Goal: Transaction & Acquisition: Purchase product/service

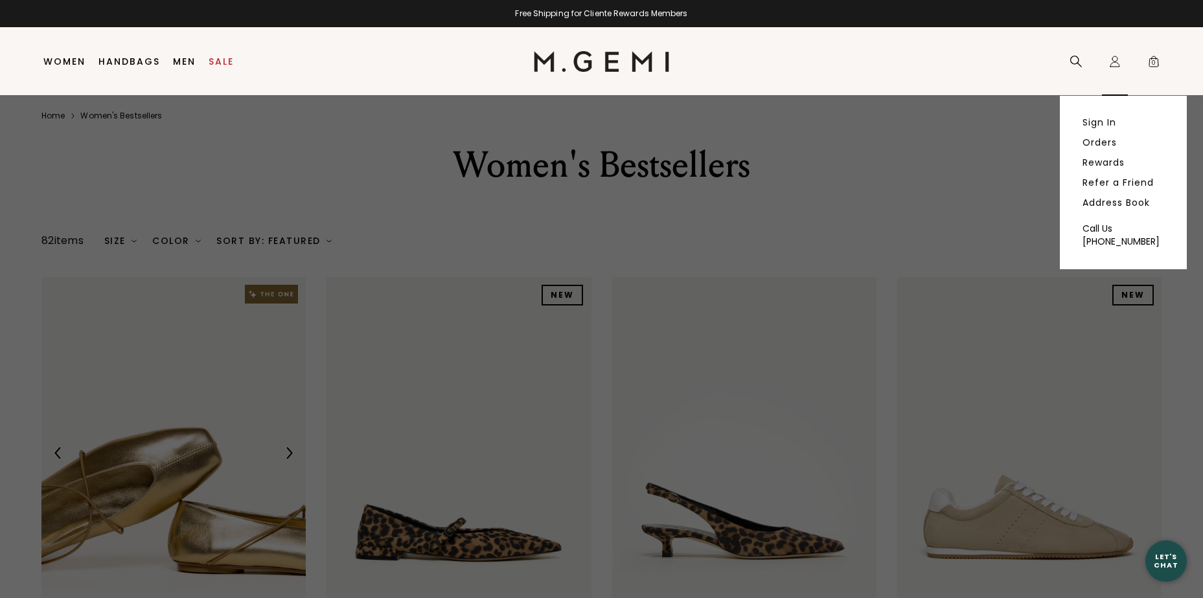
click at [1115, 59] on icon "Icons/20x20/profile@2x" at bounding box center [1114, 61] width 13 height 13
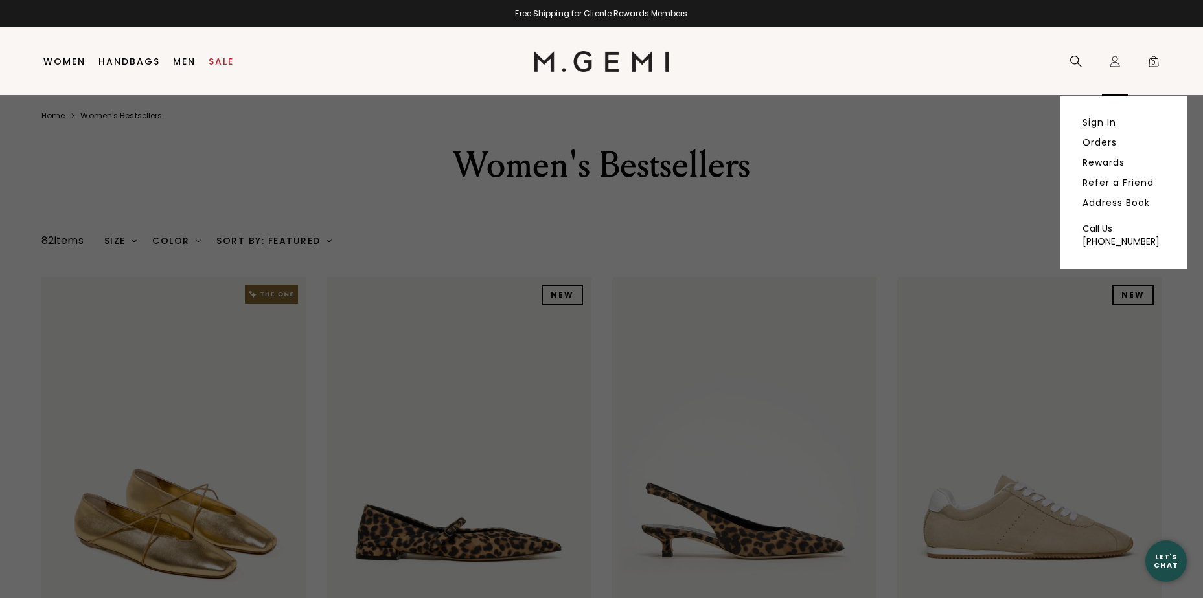
click at [1107, 122] on link "Sign In" at bounding box center [1099, 123] width 34 height 12
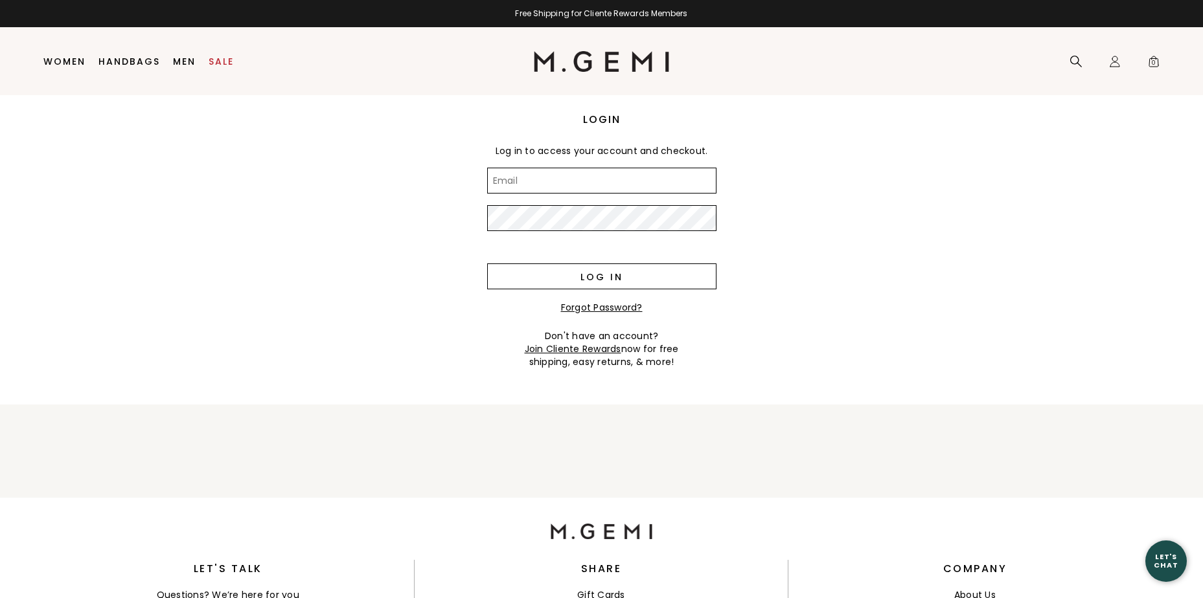
type input "bethannrobinson@hotmail.com"
click at [591, 273] on input "Log in" at bounding box center [601, 277] width 229 height 26
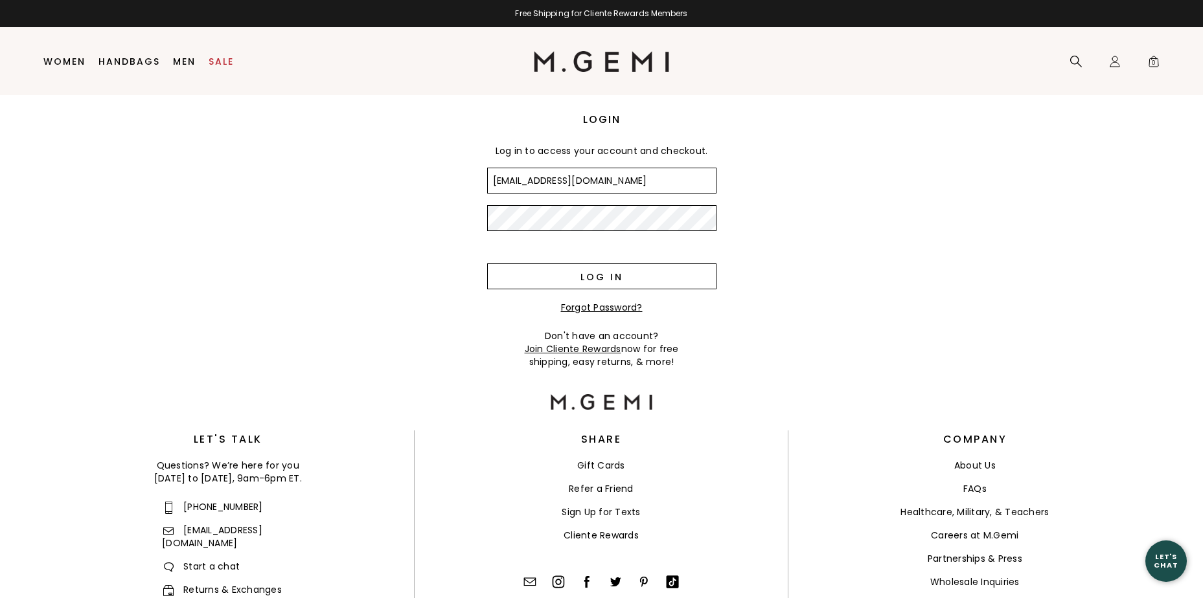
click at [561, 271] on input "Log in" at bounding box center [601, 277] width 229 height 26
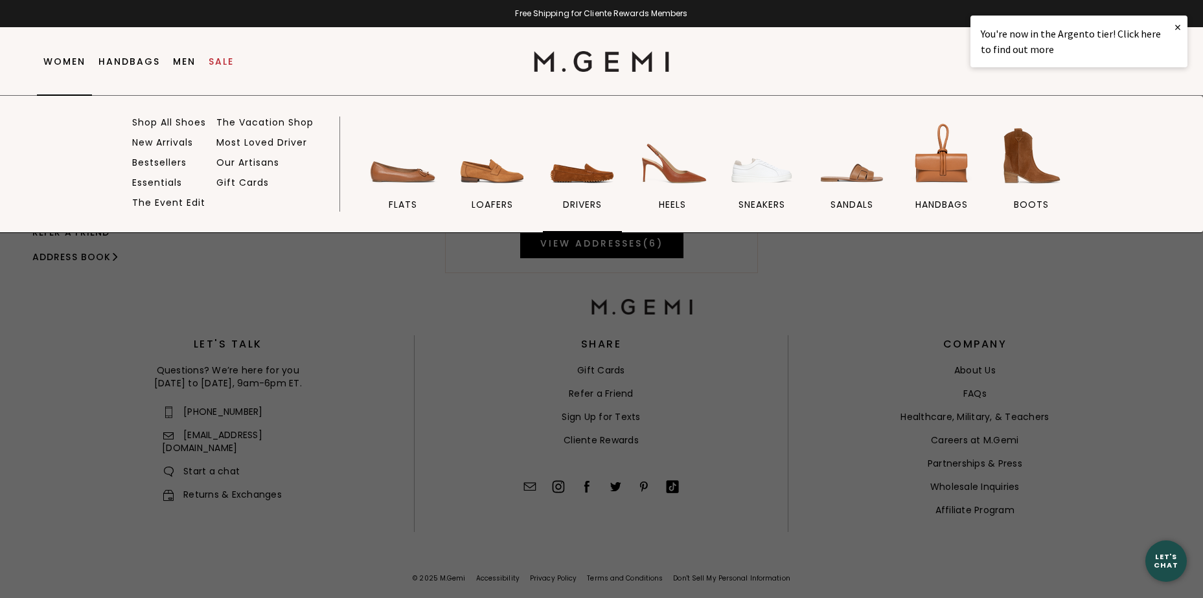
click at [598, 174] on img at bounding box center [582, 156] width 73 height 73
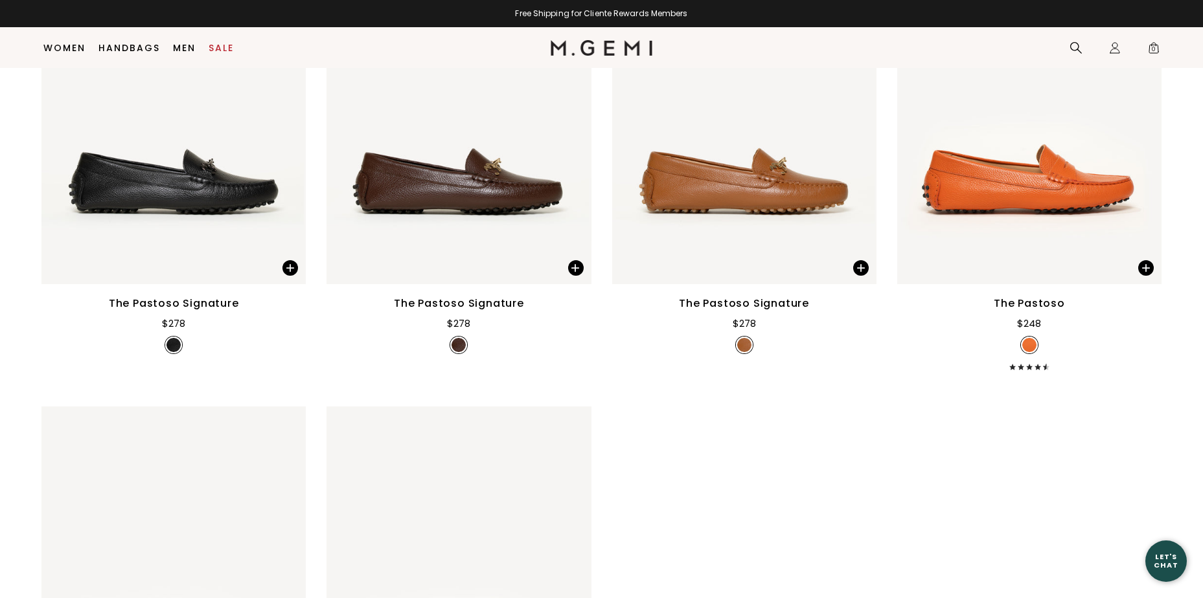
scroll to position [2304, 0]
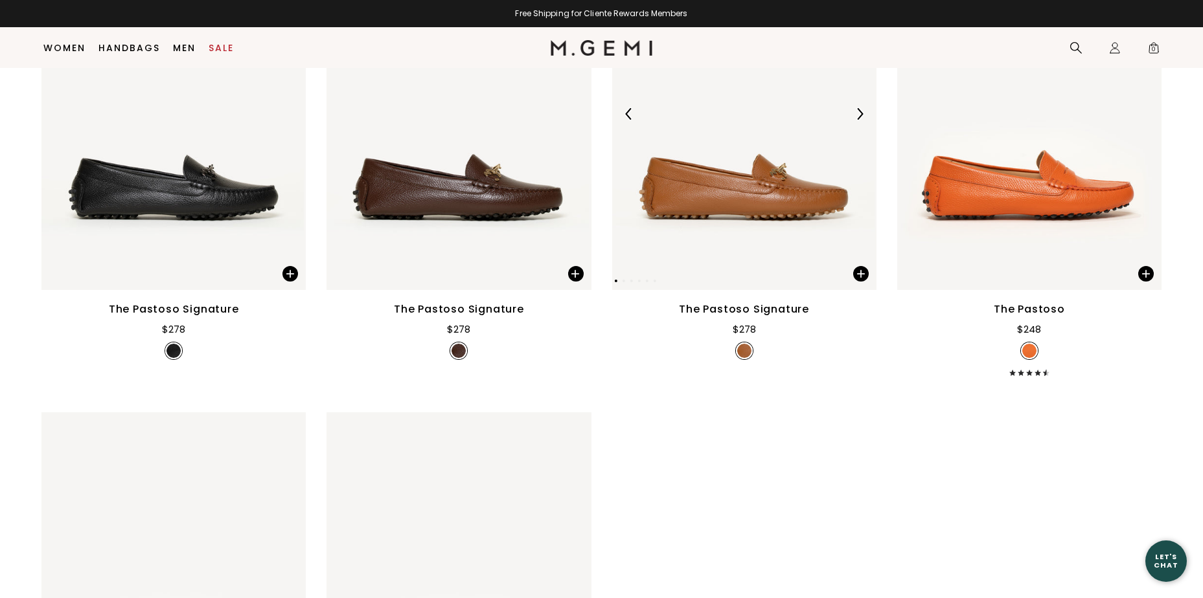
click at [792, 108] on img at bounding box center [744, 114] width 264 height 352
click at [856, 266] on span at bounding box center [861, 274] width 16 height 16
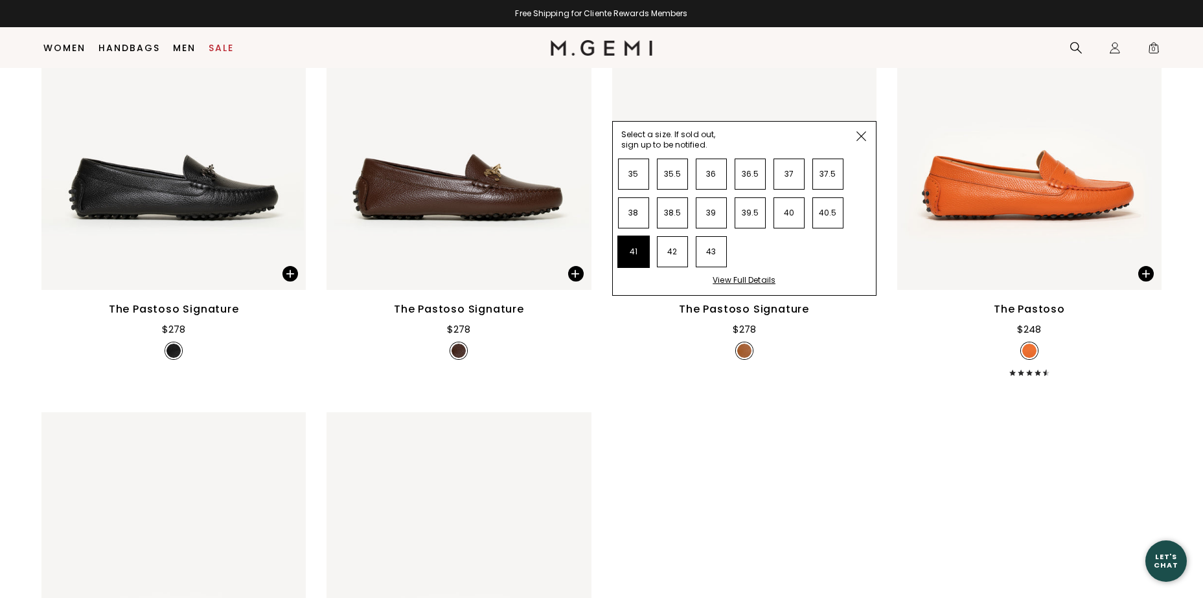
click at [630, 236] on li "41" at bounding box center [633, 251] width 31 height 31
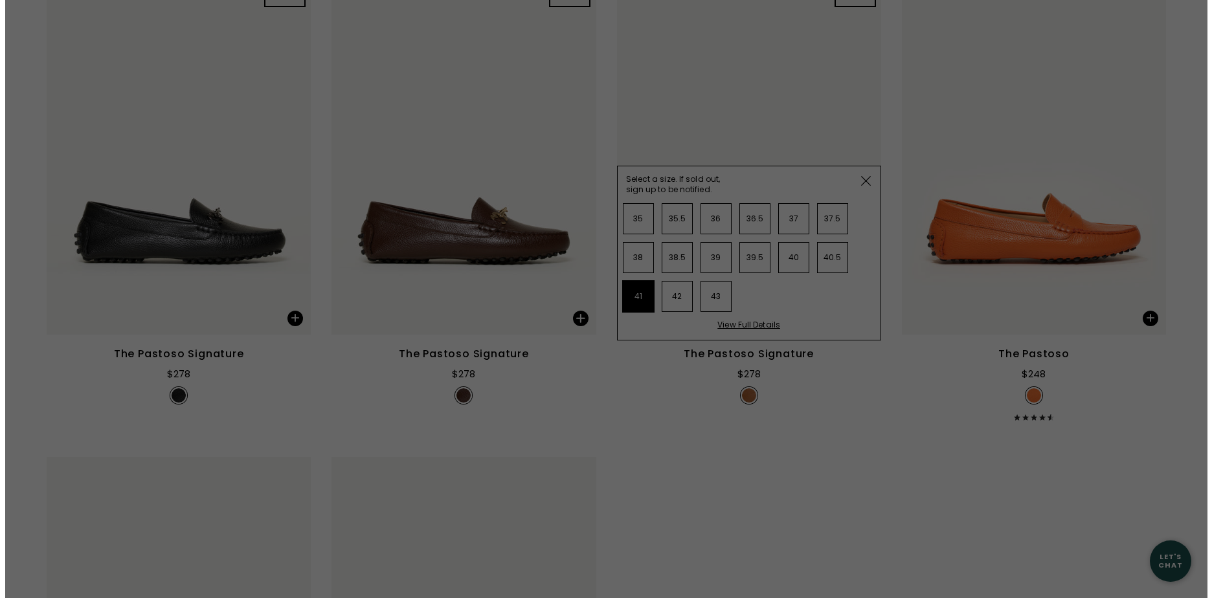
scroll to position [0, 0]
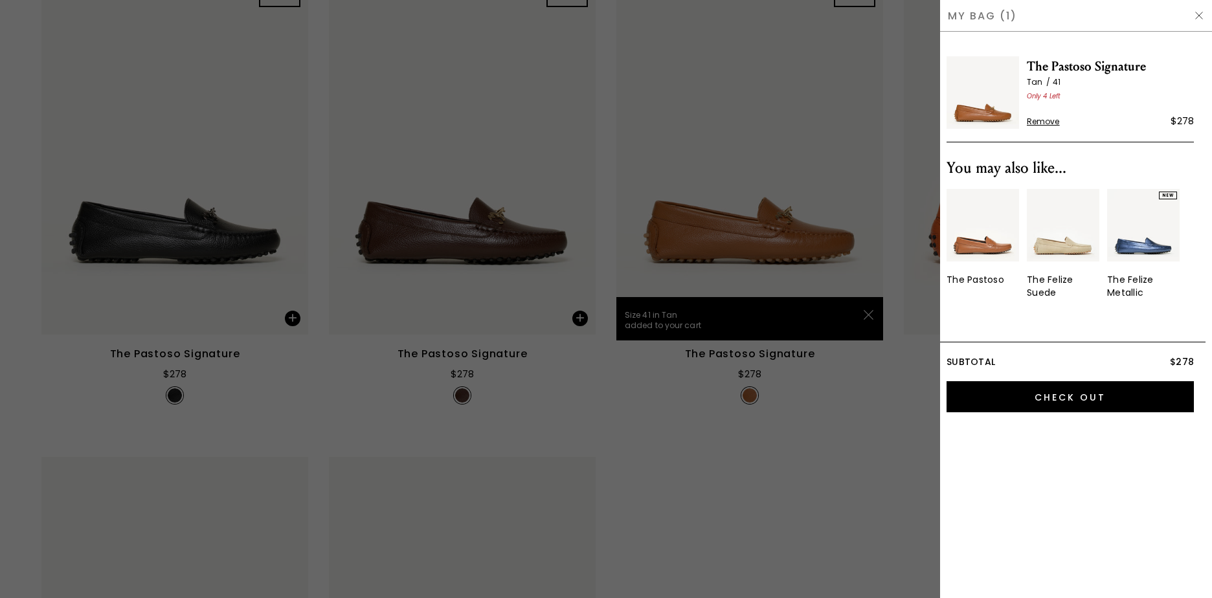
click at [1196, 17] on img at bounding box center [1199, 15] width 10 height 10
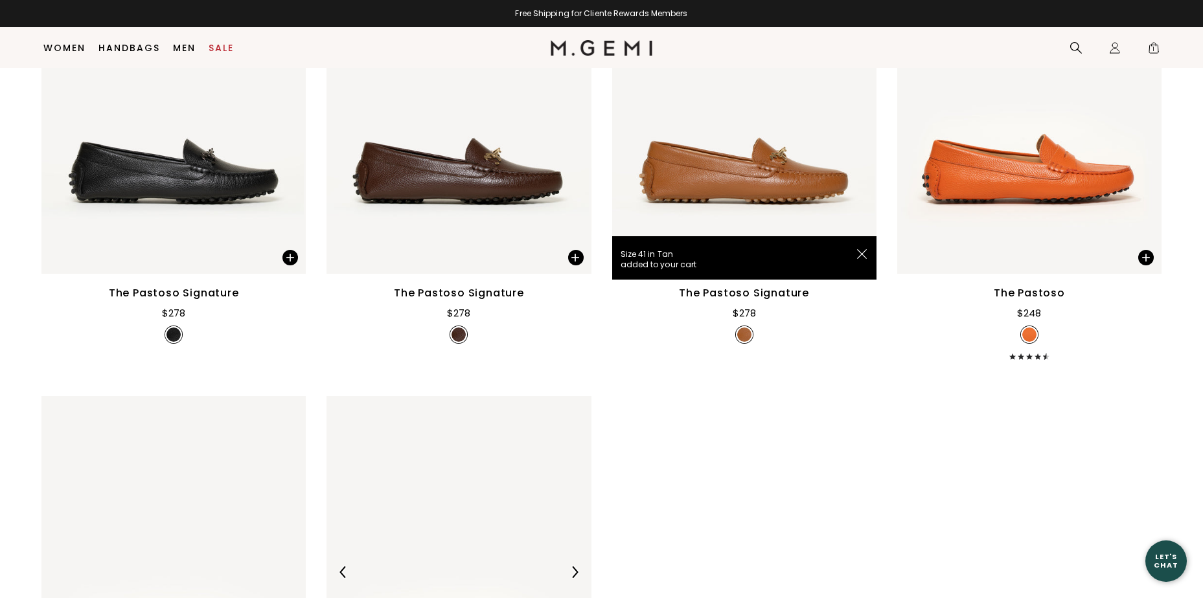
scroll to position [2458, 0]
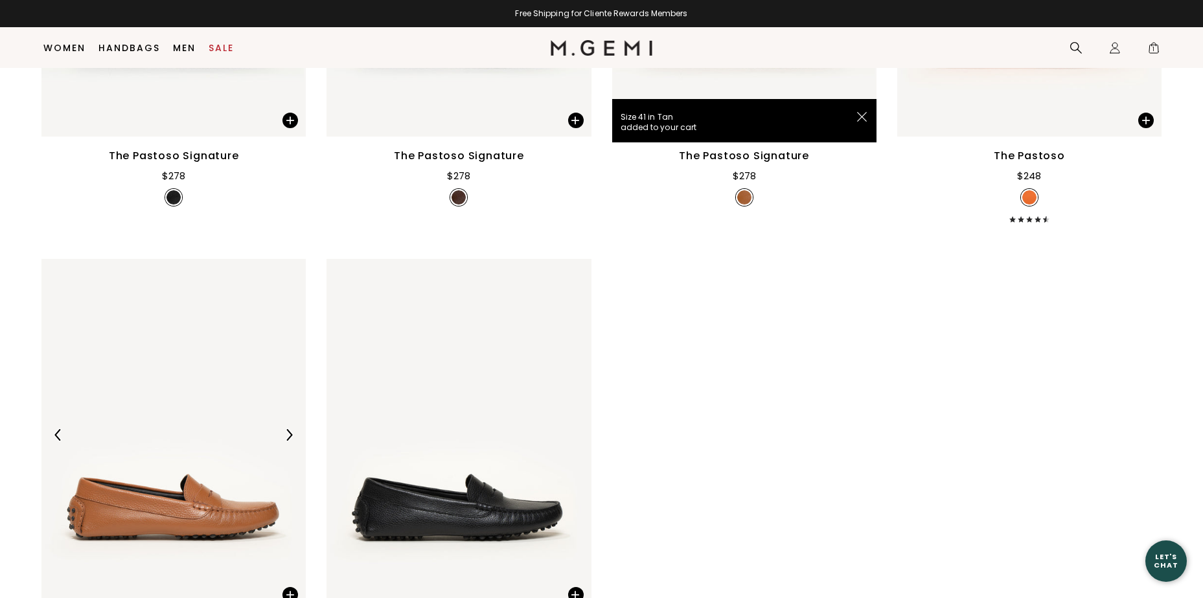
click at [148, 403] on img at bounding box center [173, 435] width 264 height 352
click at [285, 587] on span at bounding box center [290, 595] width 16 height 16
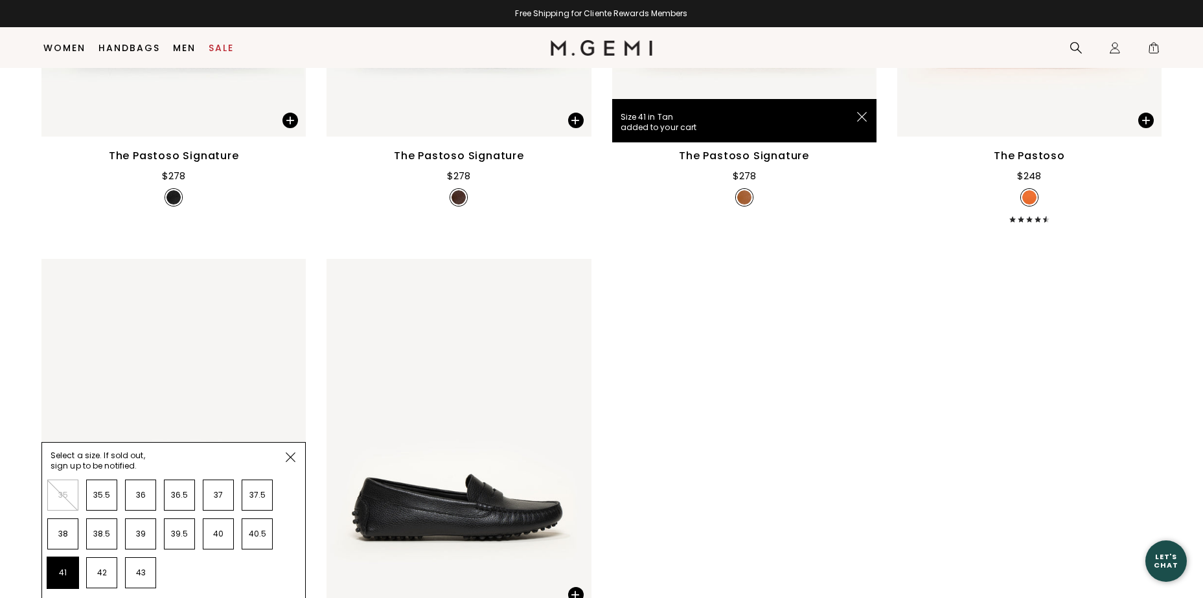
click at [52, 558] on li "41" at bounding box center [62, 573] width 31 height 31
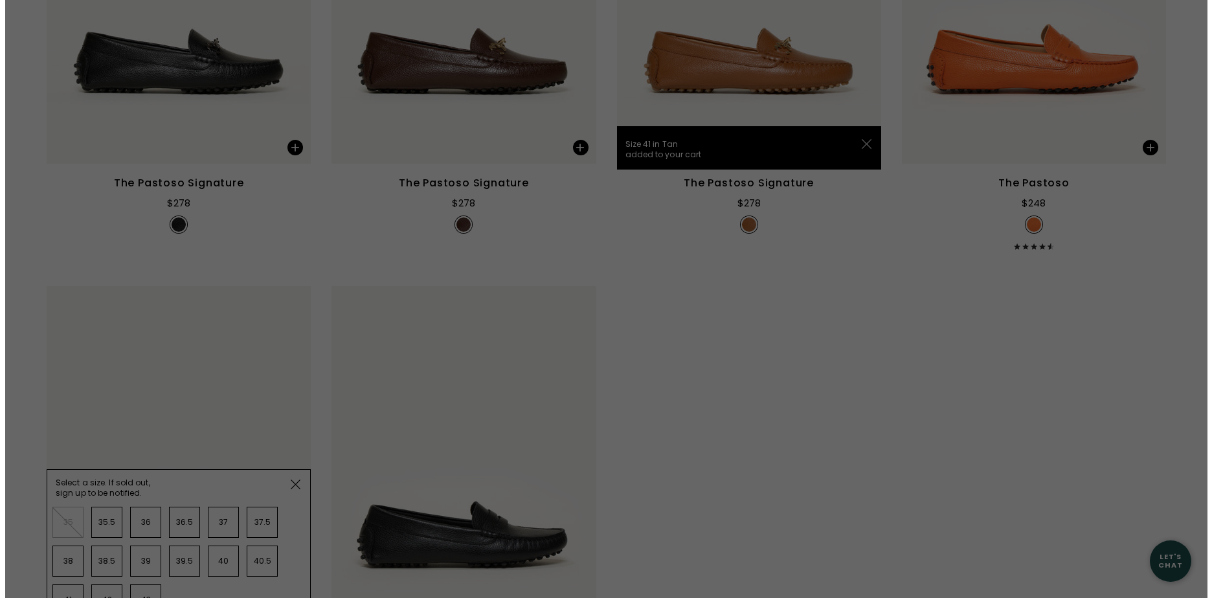
scroll to position [0, 0]
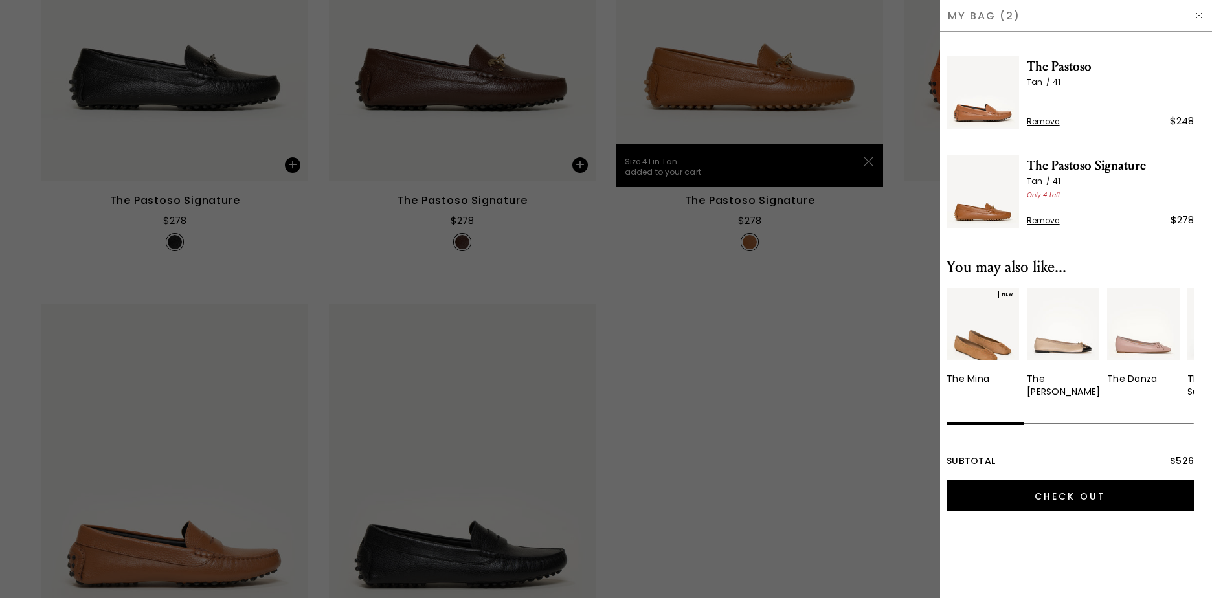
click at [1198, 16] on img at bounding box center [1199, 15] width 10 height 10
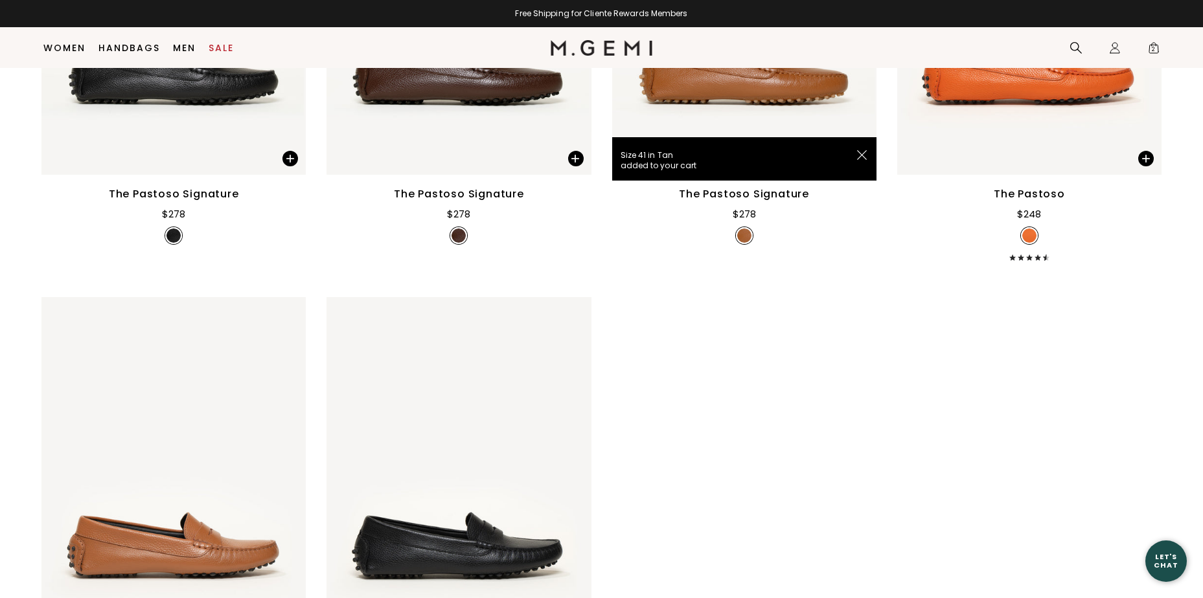
scroll to position [2417, 0]
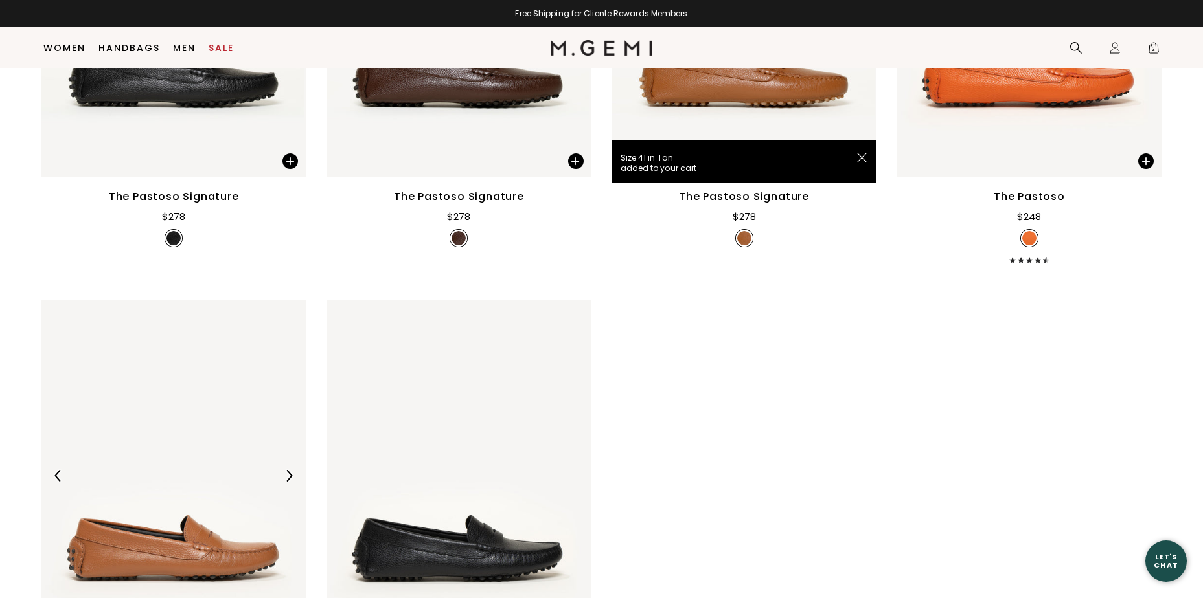
click at [106, 454] on img at bounding box center [173, 476] width 264 height 352
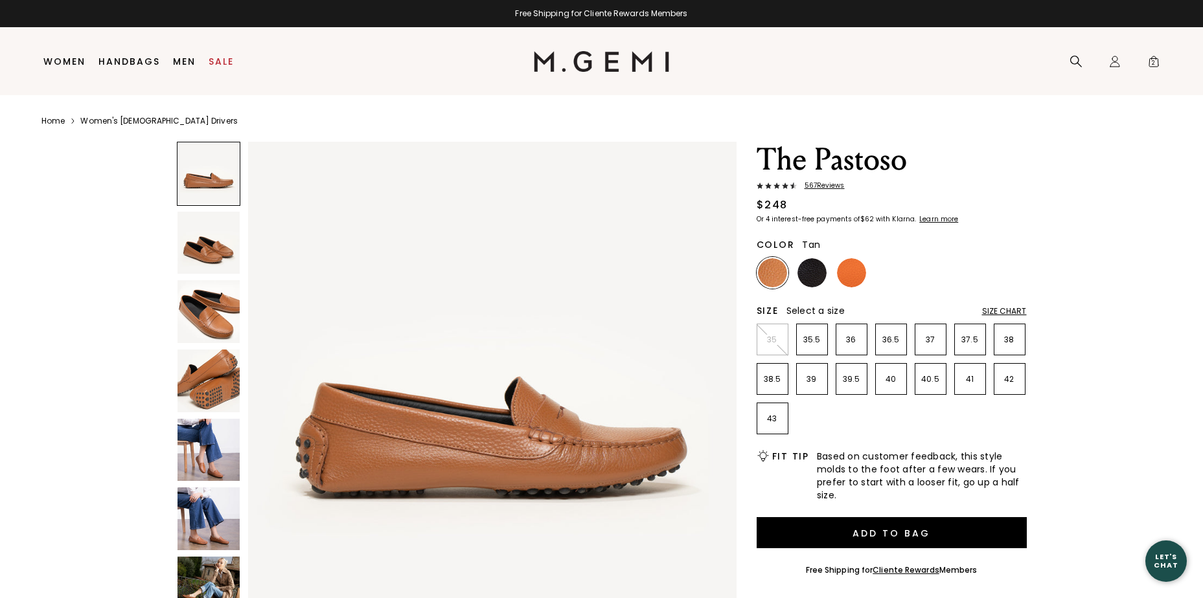
click at [210, 458] on img at bounding box center [208, 450] width 63 height 63
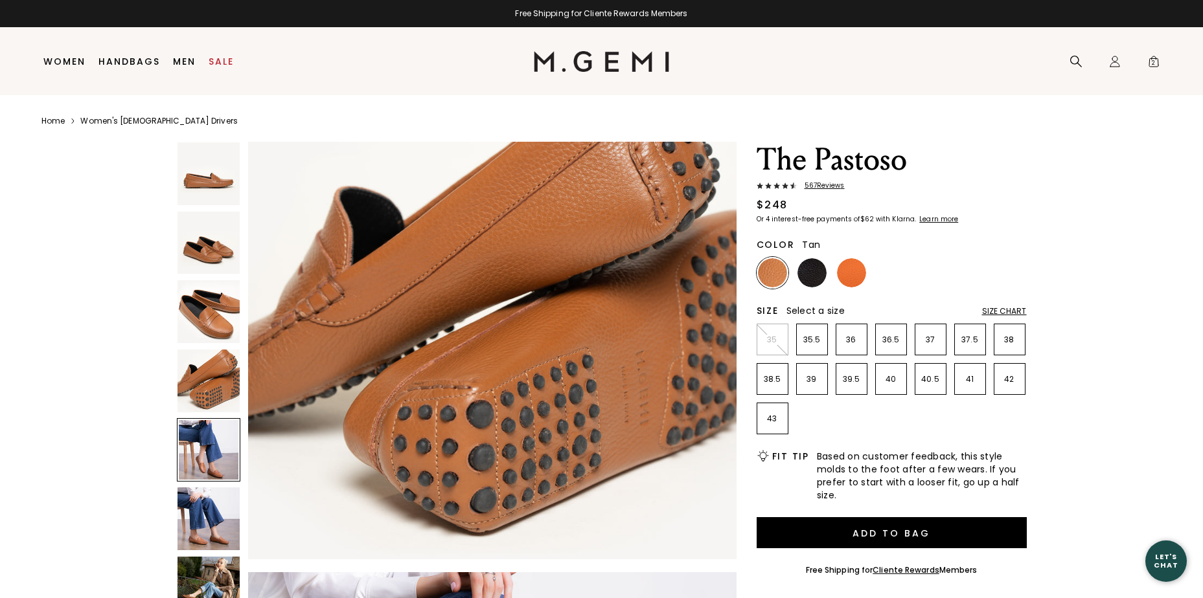
scroll to position [1965, 0]
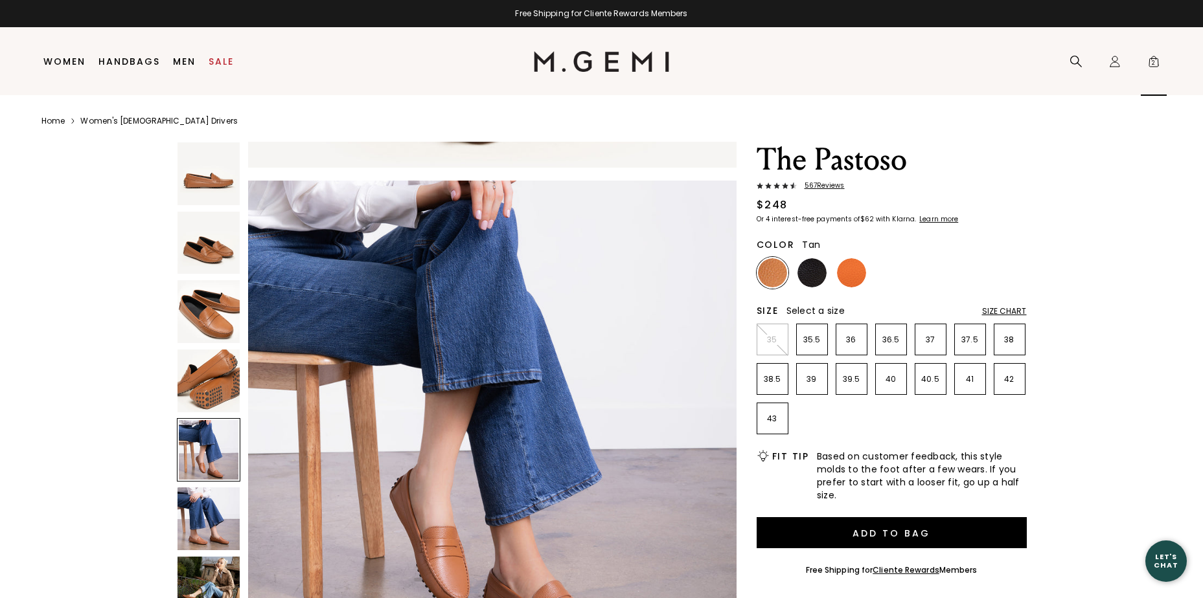
click at [1152, 61] on span "2" at bounding box center [1153, 64] width 13 height 13
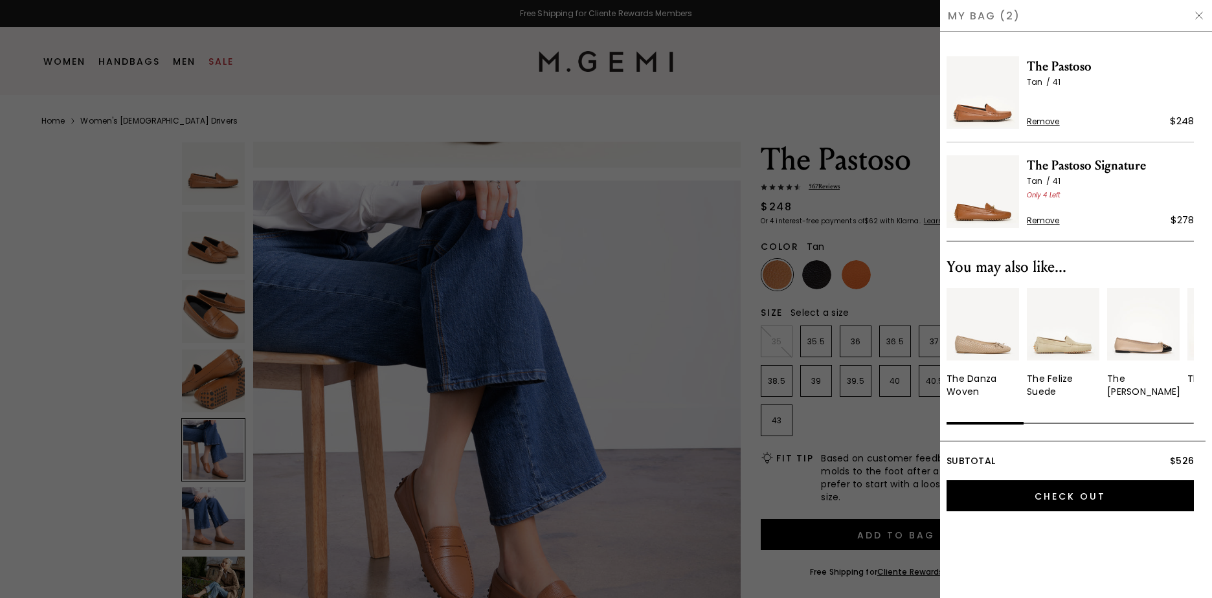
click at [1043, 119] on span "Remove" at bounding box center [1043, 122] width 33 height 10
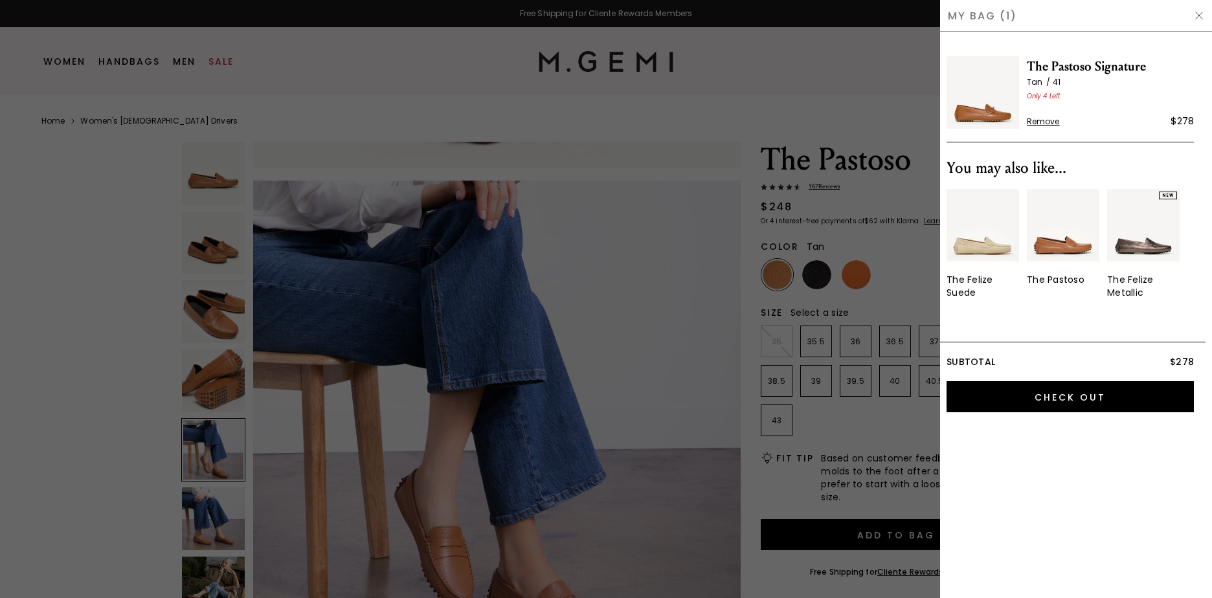
click at [1197, 15] on img at bounding box center [1199, 15] width 10 height 10
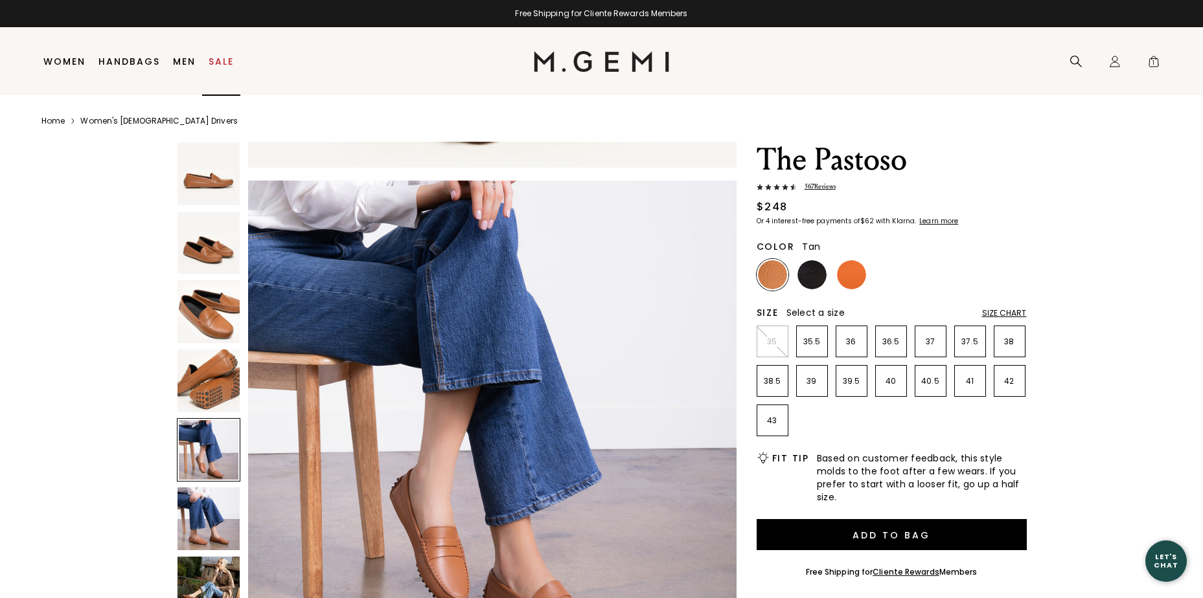
click at [213, 60] on link "Sale" at bounding box center [221, 61] width 25 height 10
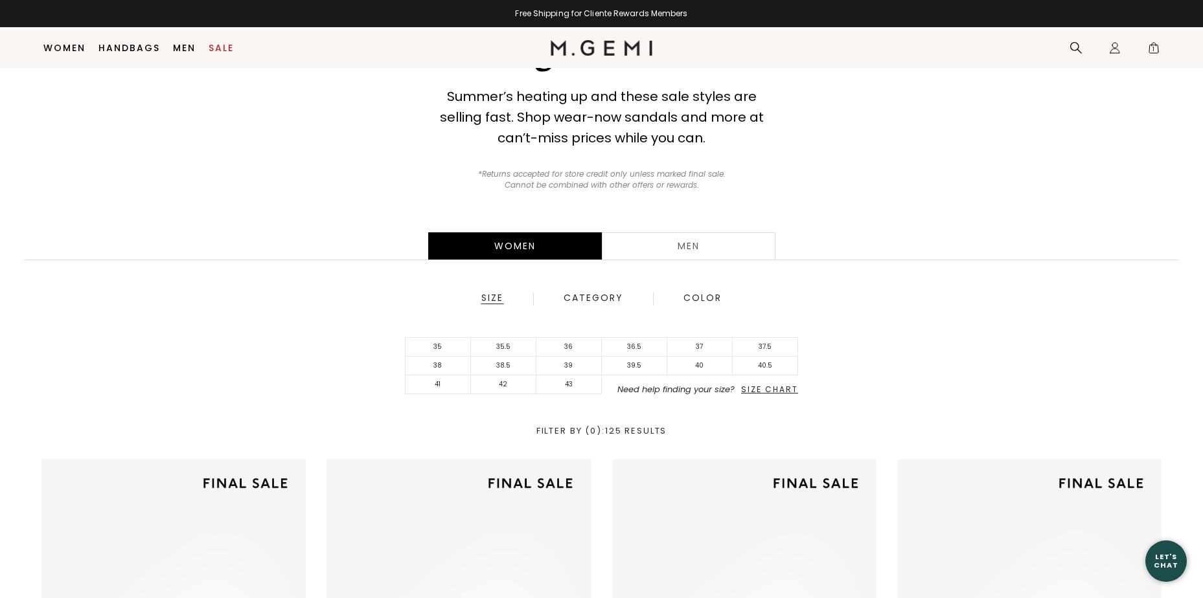
scroll to position [102, 0]
click at [438, 384] on li "41" at bounding box center [437, 386] width 65 height 19
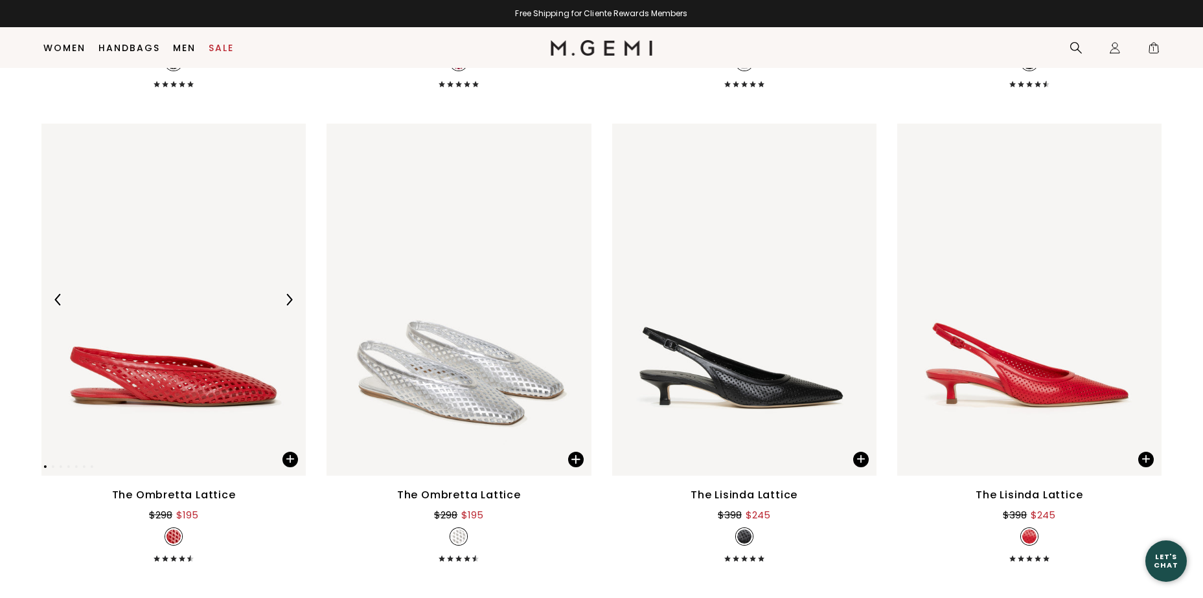
scroll to position [1916, 0]
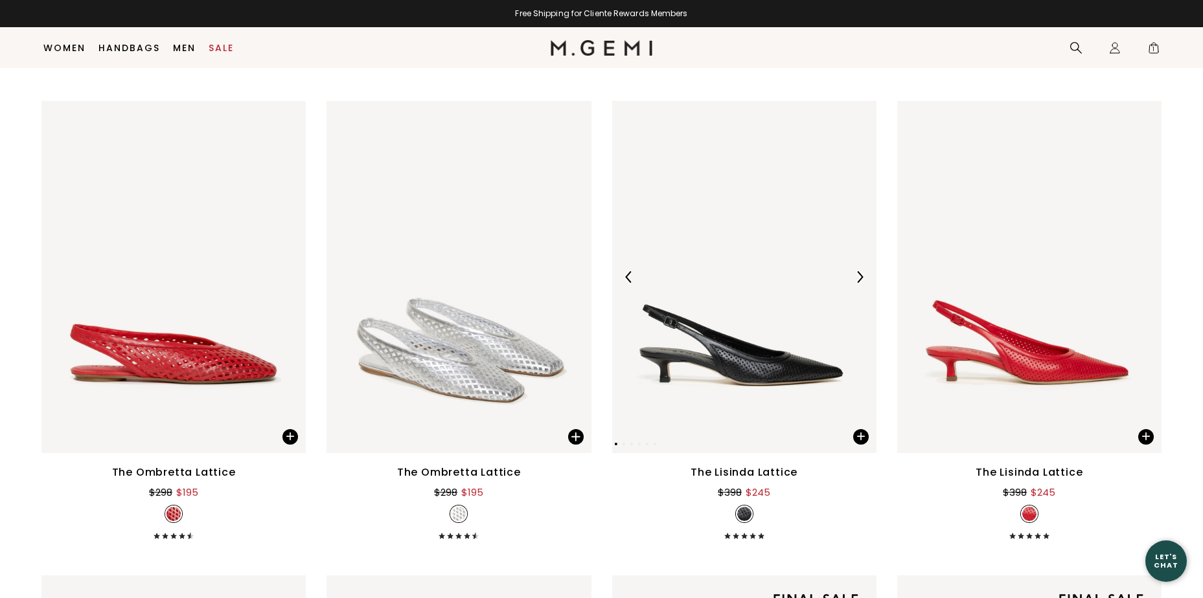
click at [861, 277] on img at bounding box center [860, 277] width 12 height 12
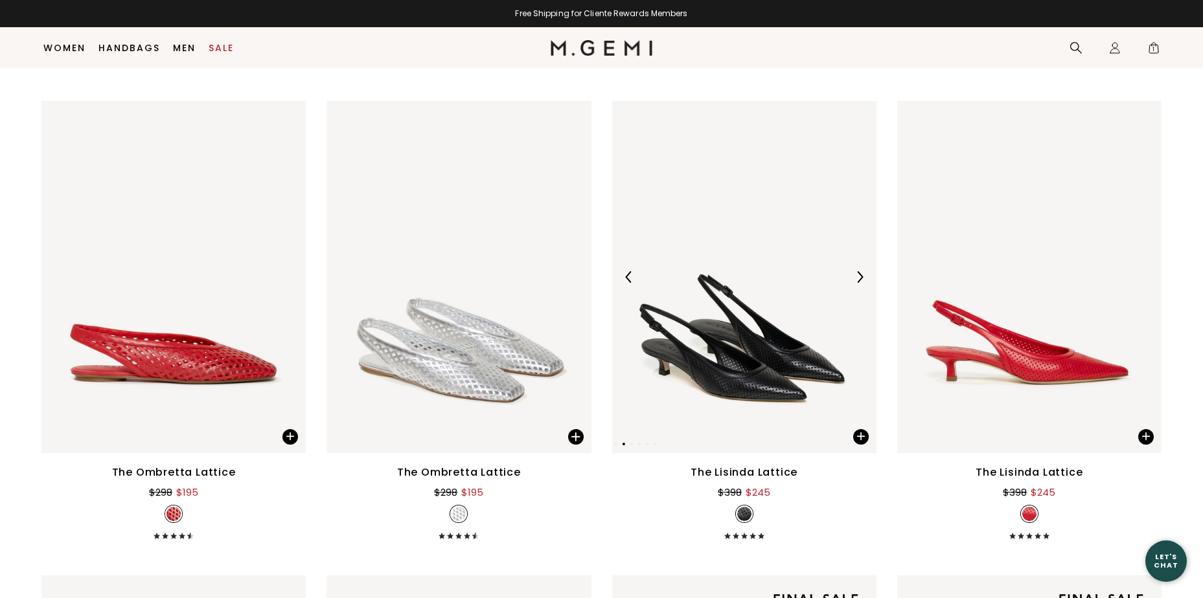
click at [861, 277] on img at bounding box center [860, 277] width 12 height 12
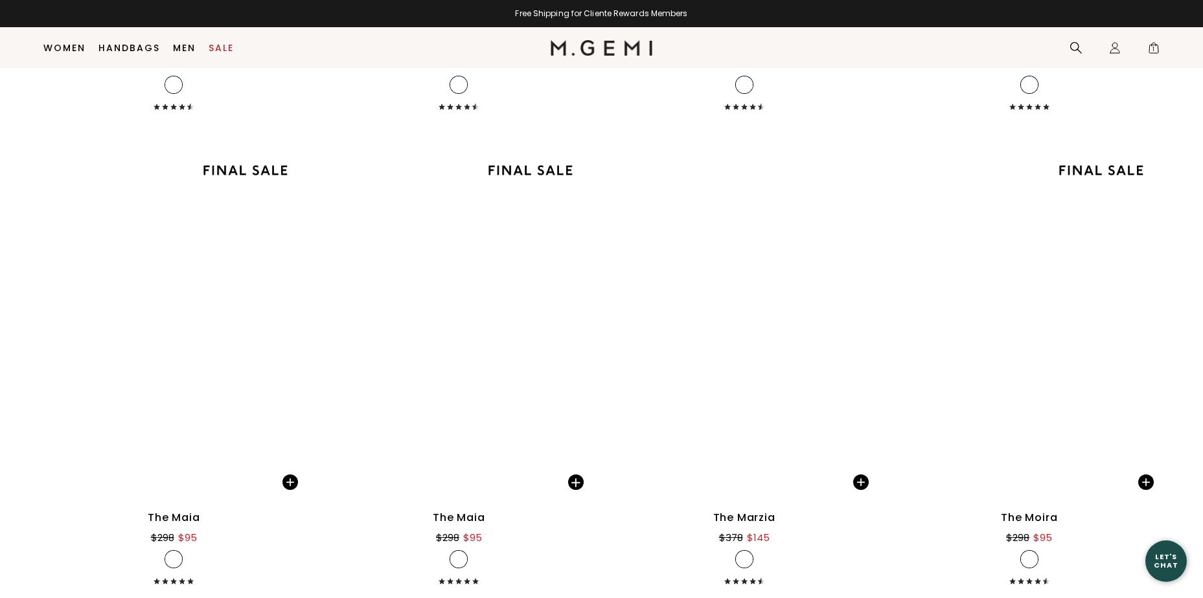
scroll to position [5672, 0]
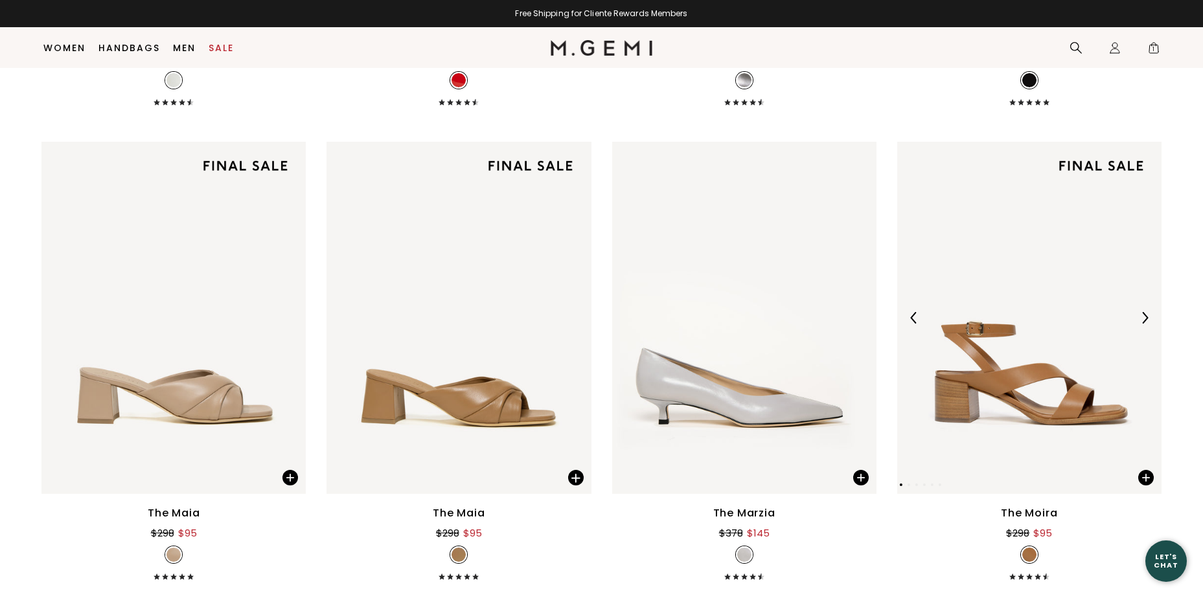
click at [1150, 319] on img at bounding box center [1145, 318] width 12 height 12
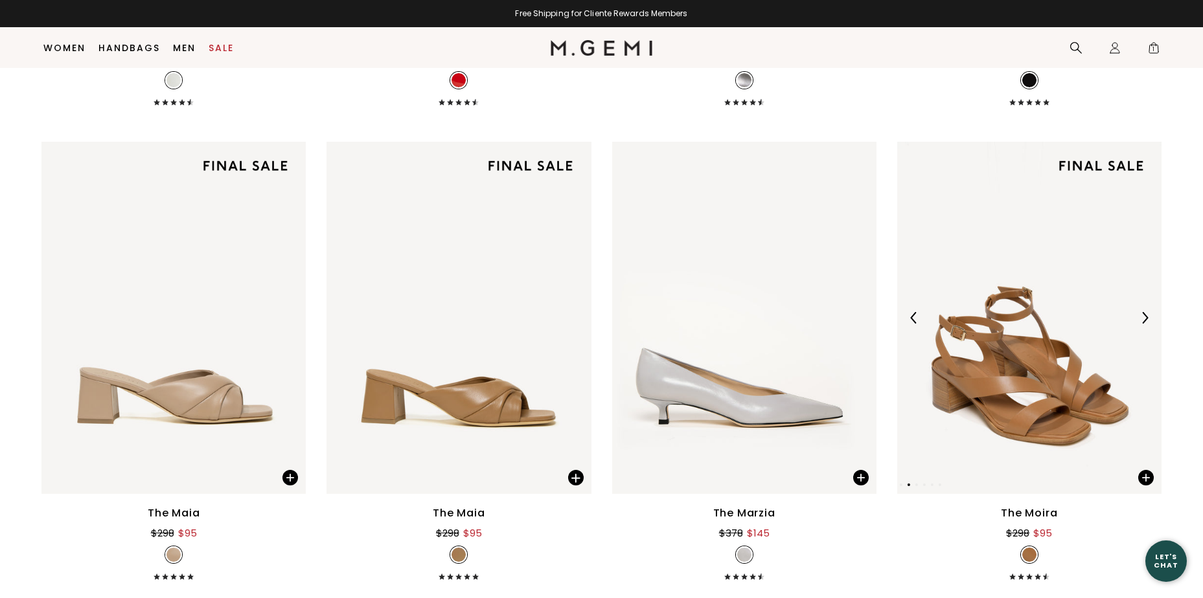
click at [1150, 319] on img at bounding box center [1145, 318] width 12 height 12
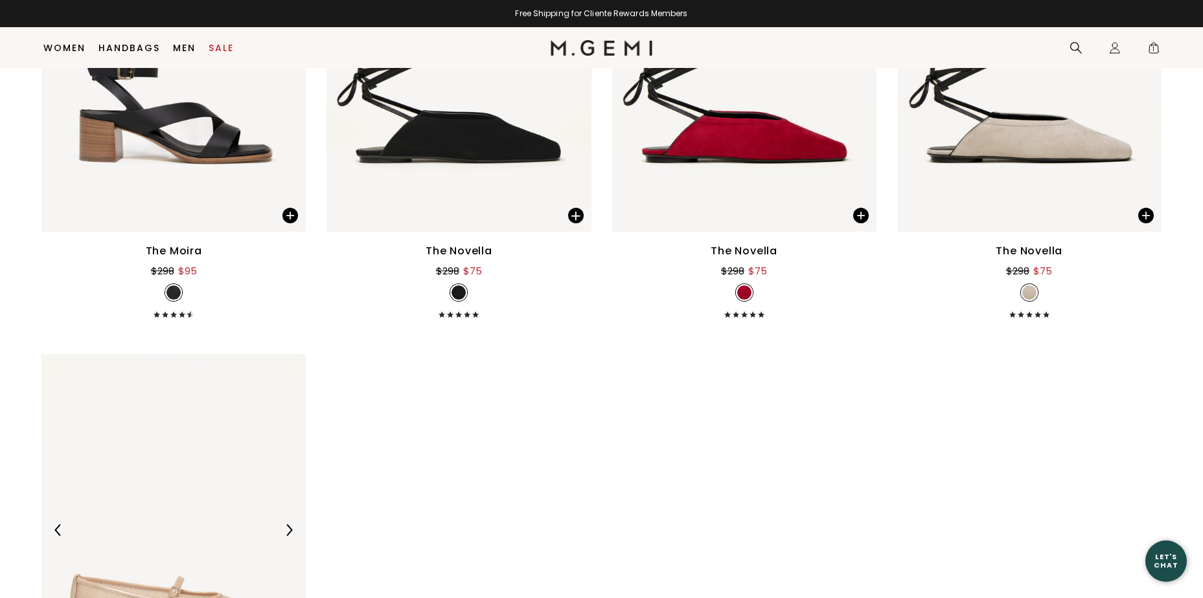
scroll to position [6255, 0]
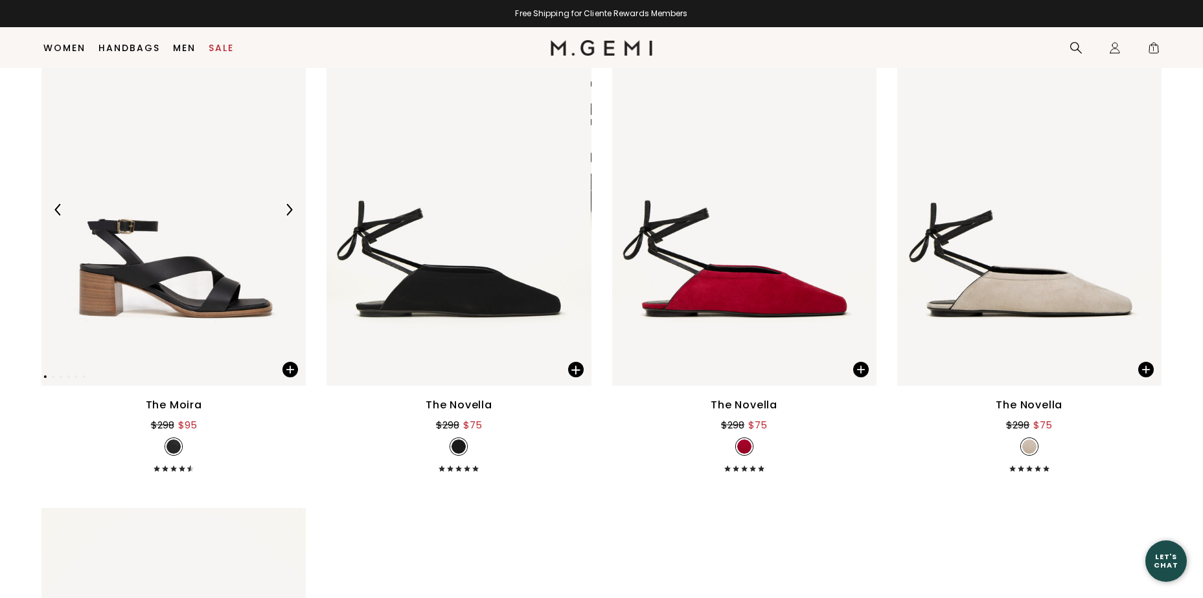
click at [193, 275] on img at bounding box center [173, 210] width 264 height 352
click at [193, 270] on img at bounding box center [173, 210] width 264 height 352
click at [286, 367] on span at bounding box center [290, 370] width 16 height 16
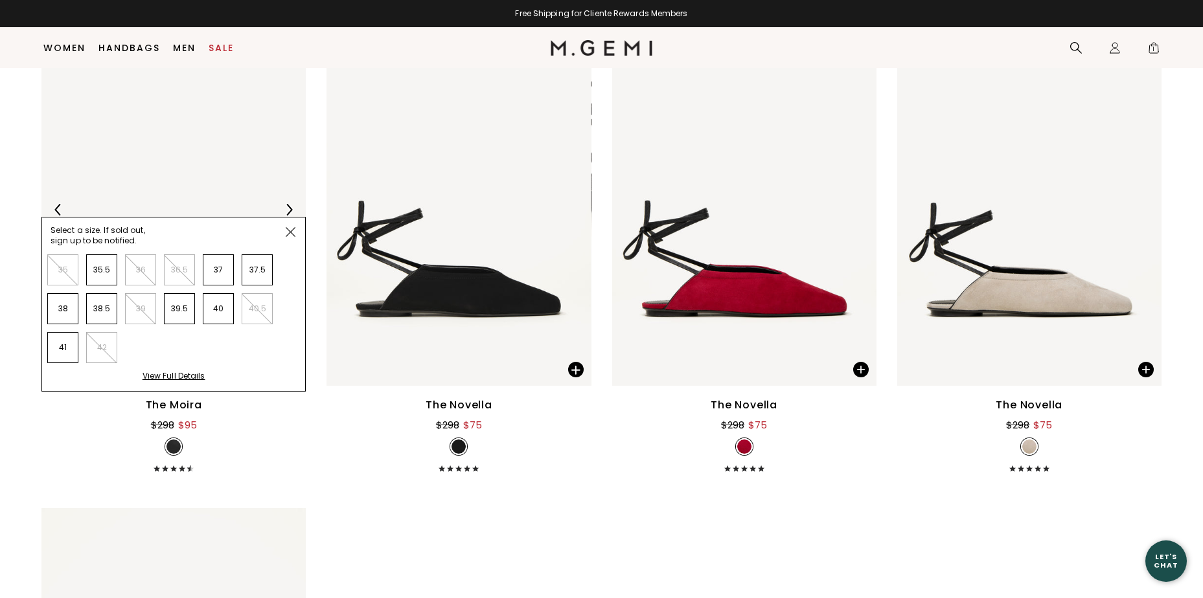
click at [194, 192] on img at bounding box center [173, 210] width 264 height 352
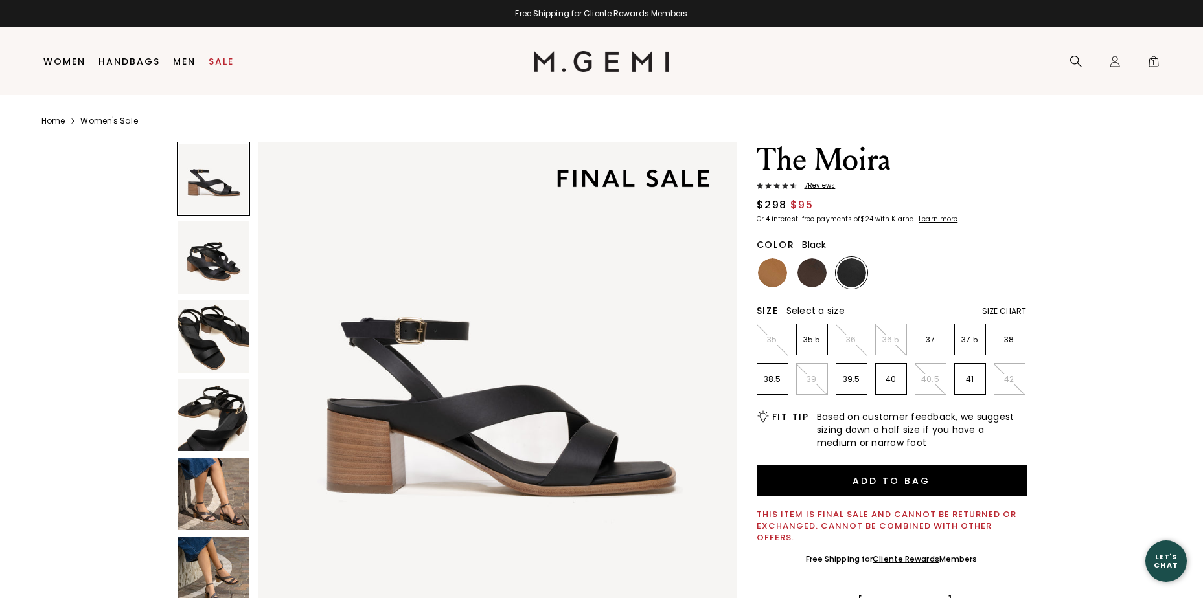
click at [189, 503] on img at bounding box center [213, 494] width 73 height 73
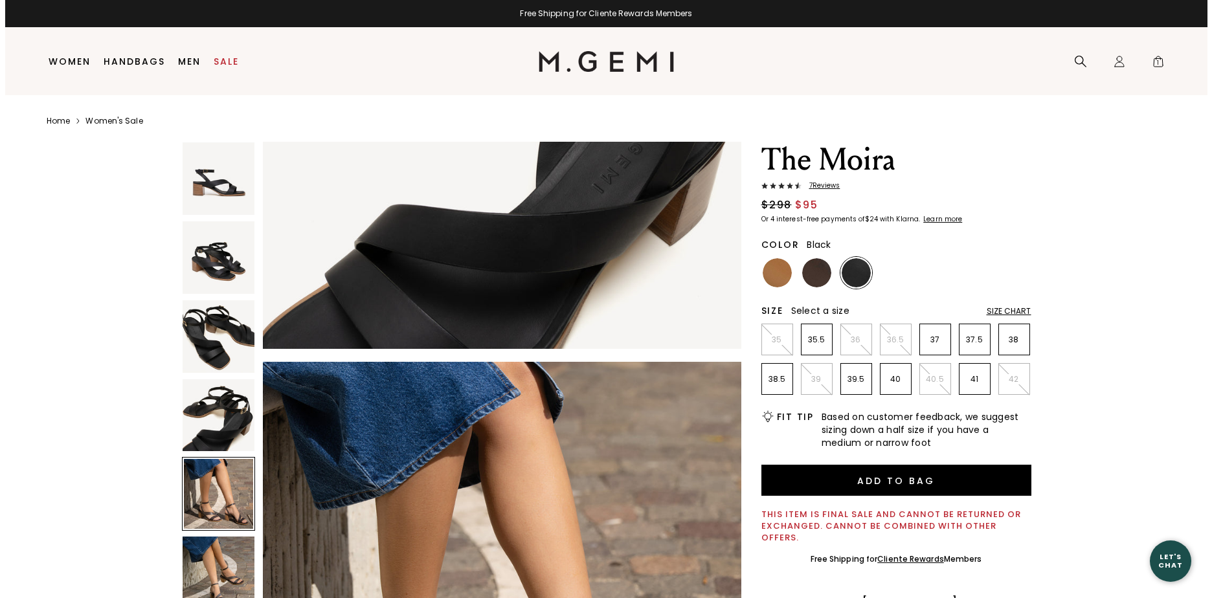
scroll to position [1925, 0]
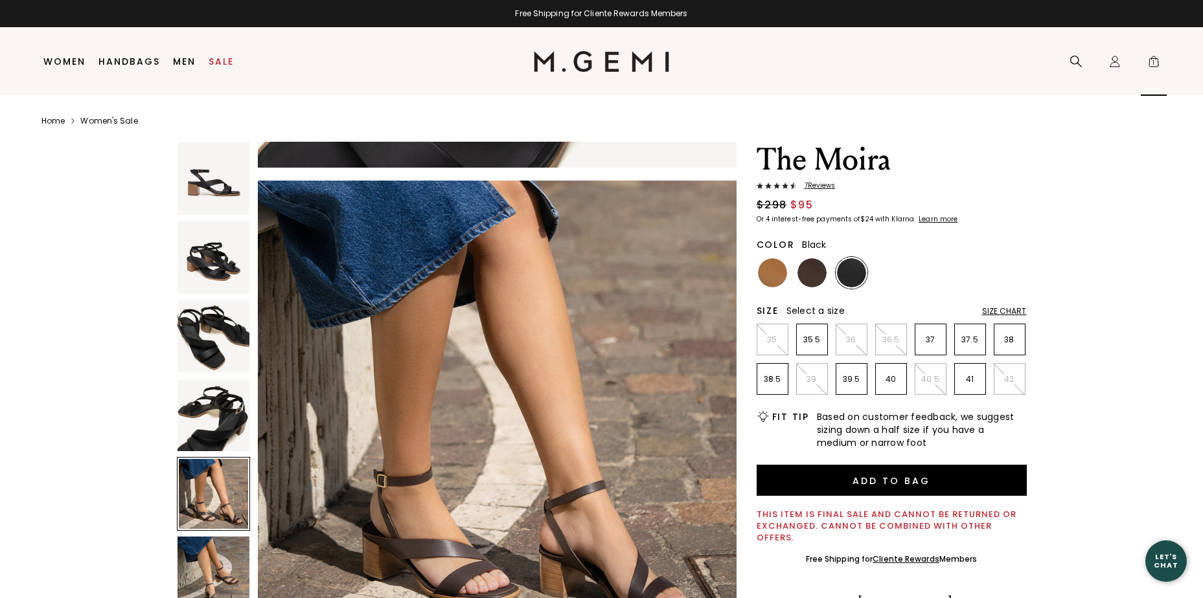
click at [1152, 60] on span "1" at bounding box center [1153, 64] width 13 height 13
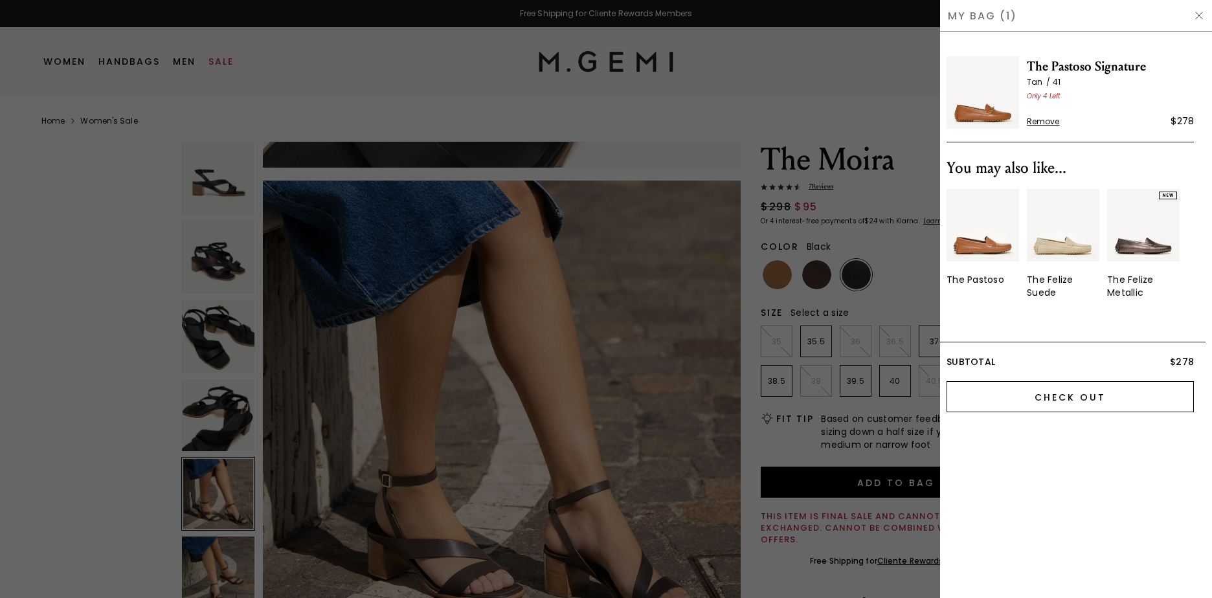
click at [1054, 393] on input "Check Out" at bounding box center [1070, 396] width 247 height 31
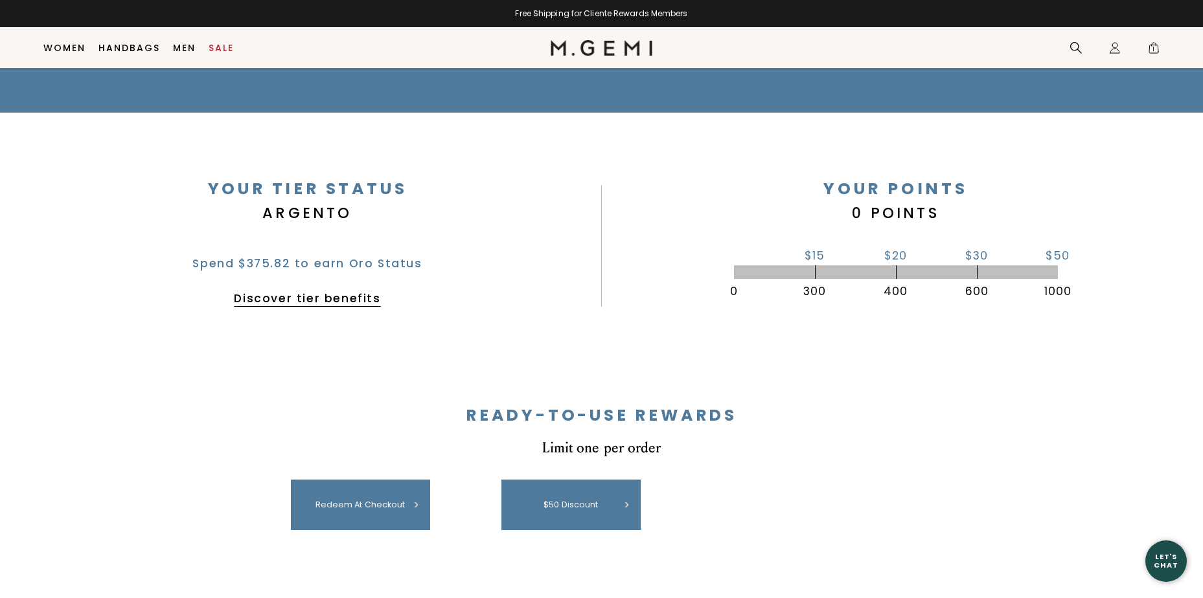
scroll to position [296, 0]
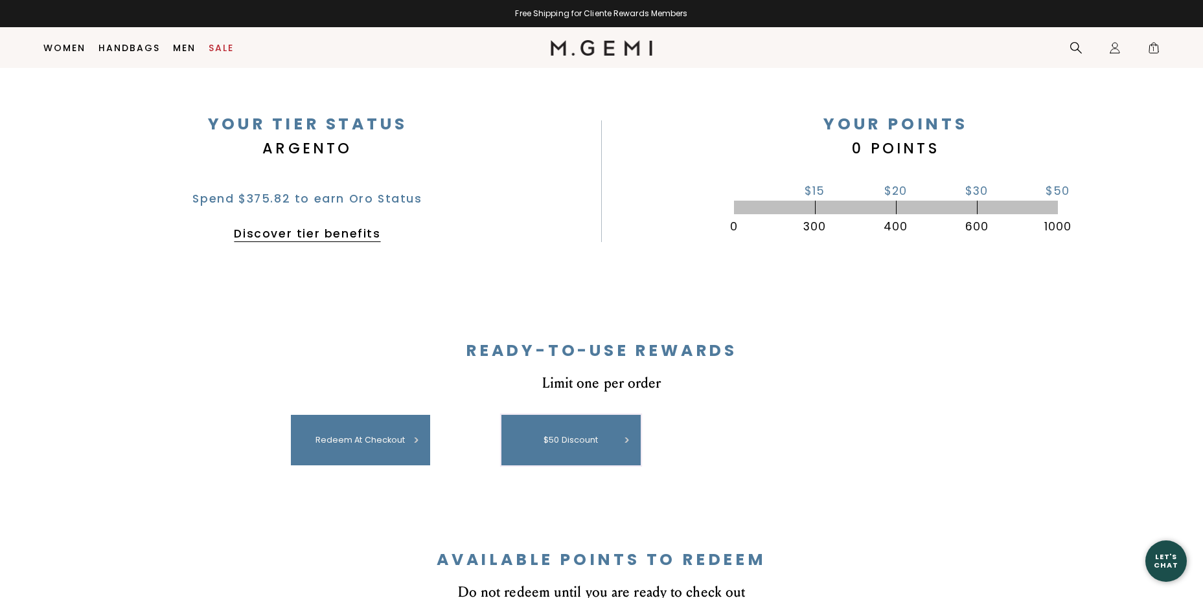
click at [582, 439] on div "$50 discount" at bounding box center [571, 441] width 126 height 38
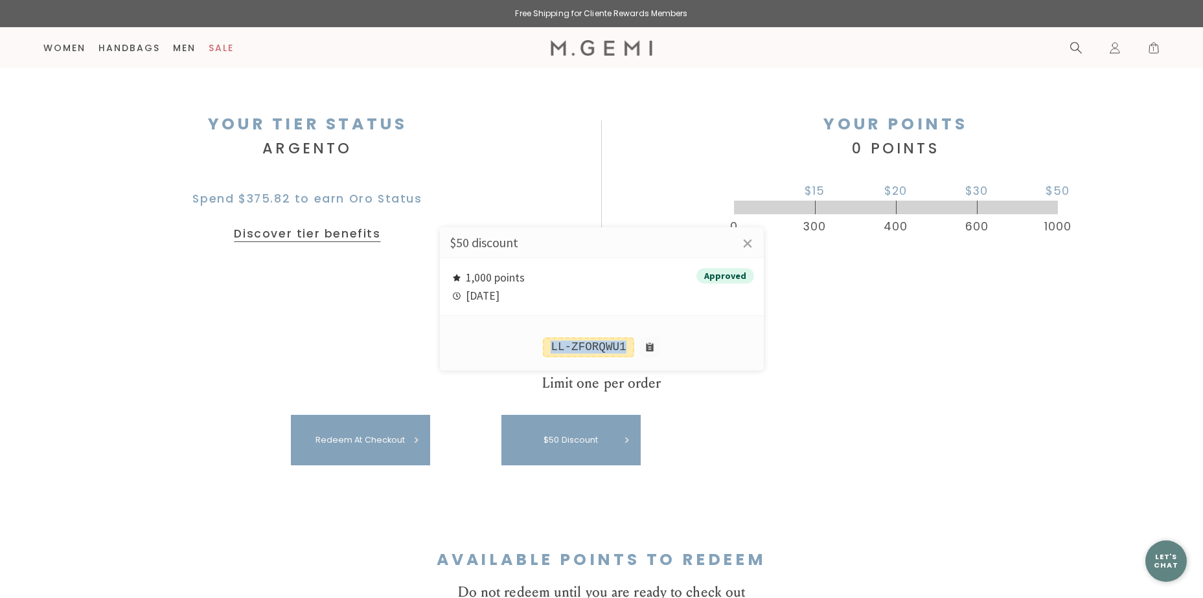
drag, startPoint x: 624, startPoint y: 346, endPoint x: 549, endPoint y: 343, distance: 74.6
click at [549, 343] on div "LL-ZFORQWU1" at bounding box center [588, 347] width 91 height 19
drag, startPoint x: 549, startPoint y: 343, endPoint x: 567, endPoint y: 346, distance: 17.8
copy div "LL-ZFORQWU1"
click at [1153, 50] on div at bounding box center [601, 299] width 1203 height 598
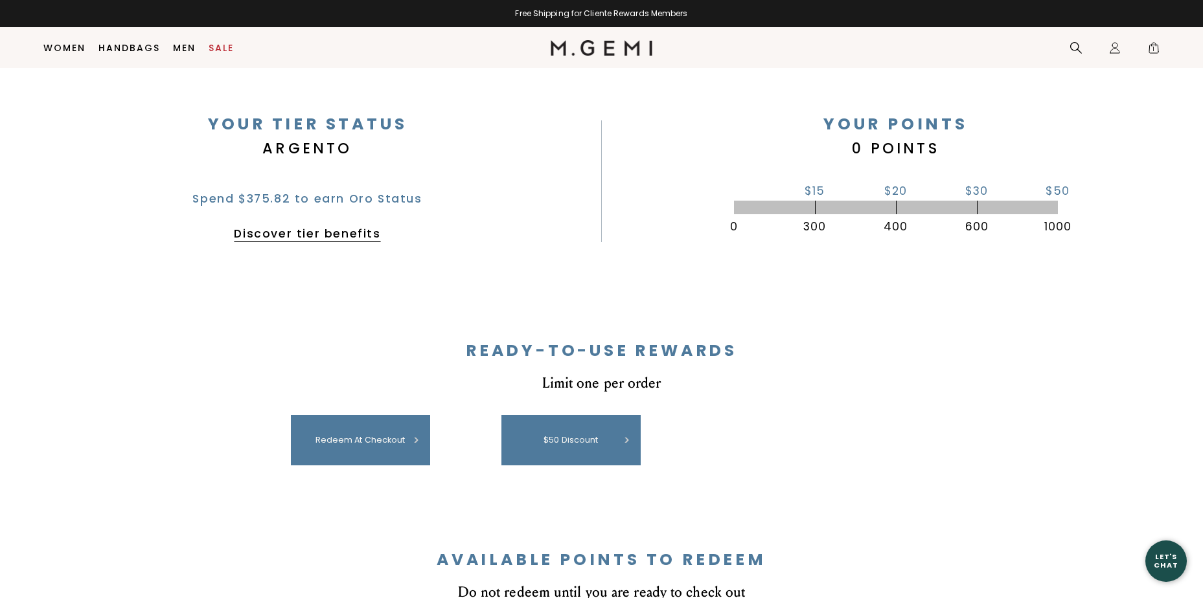
click at [1153, 50] on span "1" at bounding box center [1153, 50] width 13 height 13
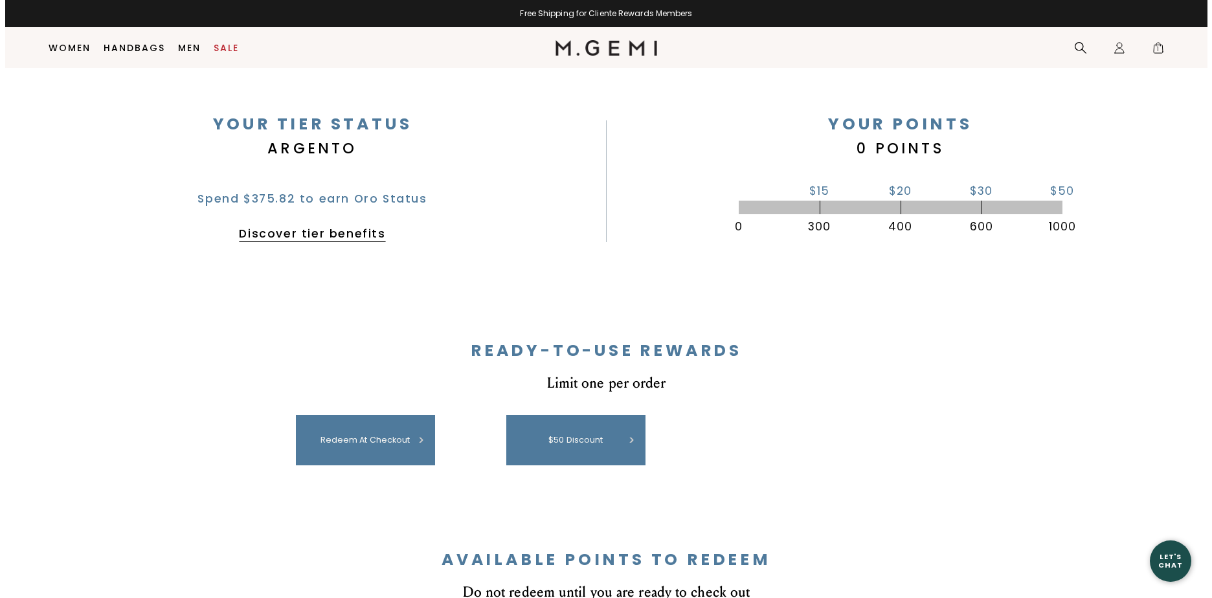
scroll to position [0, 0]
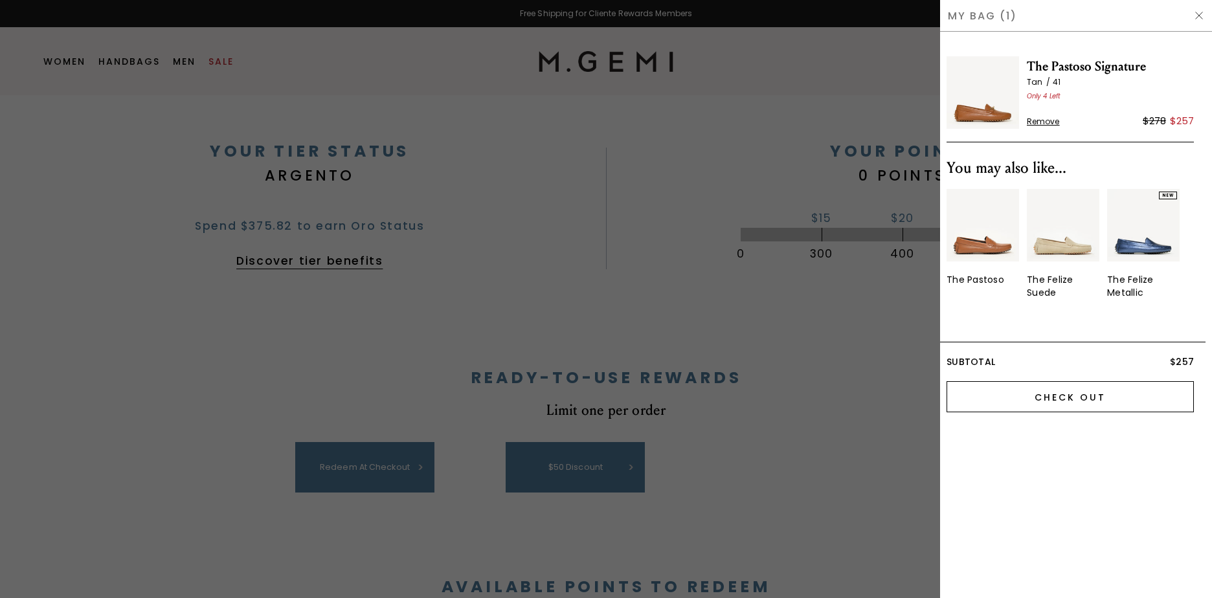
click at [1078, 398] on input "Check Out" at bounding box center [1070, 396] width 247 height 31
